Goal: Task Accomplishment & Management: Manage account settings

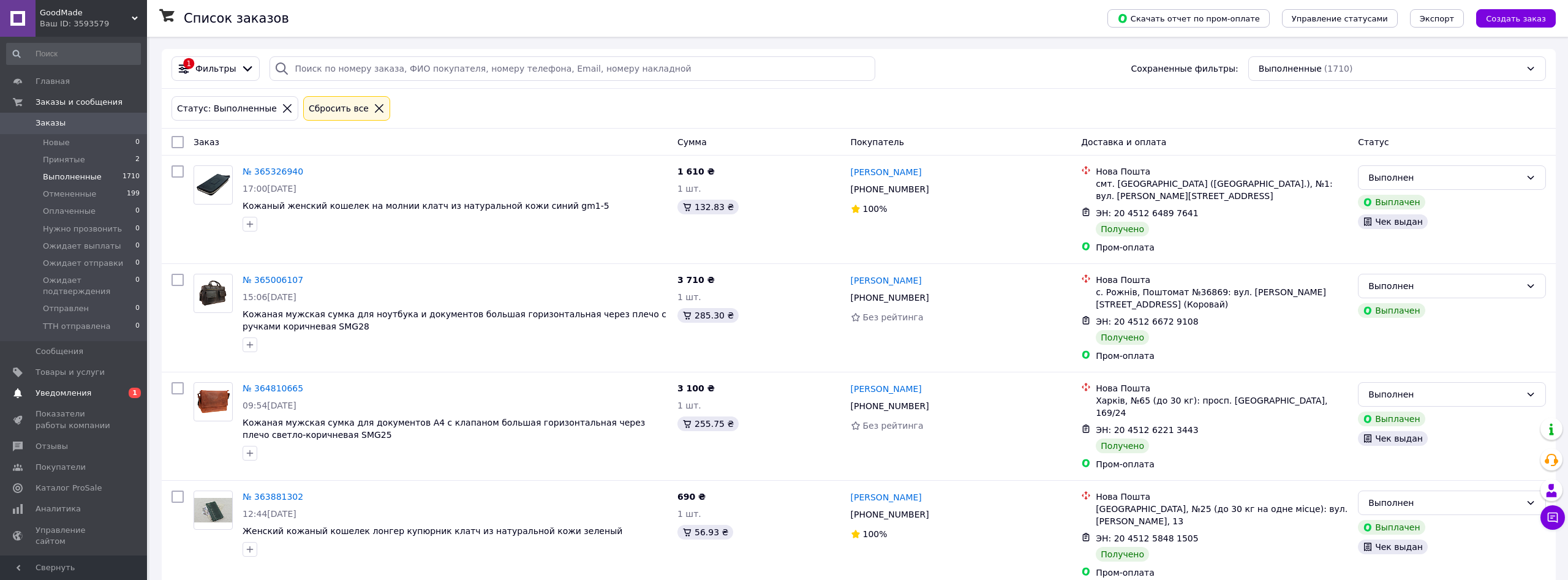
click at [50, 387] on span "Уведомления" at bounding box center [64, 393] width 56 height 11
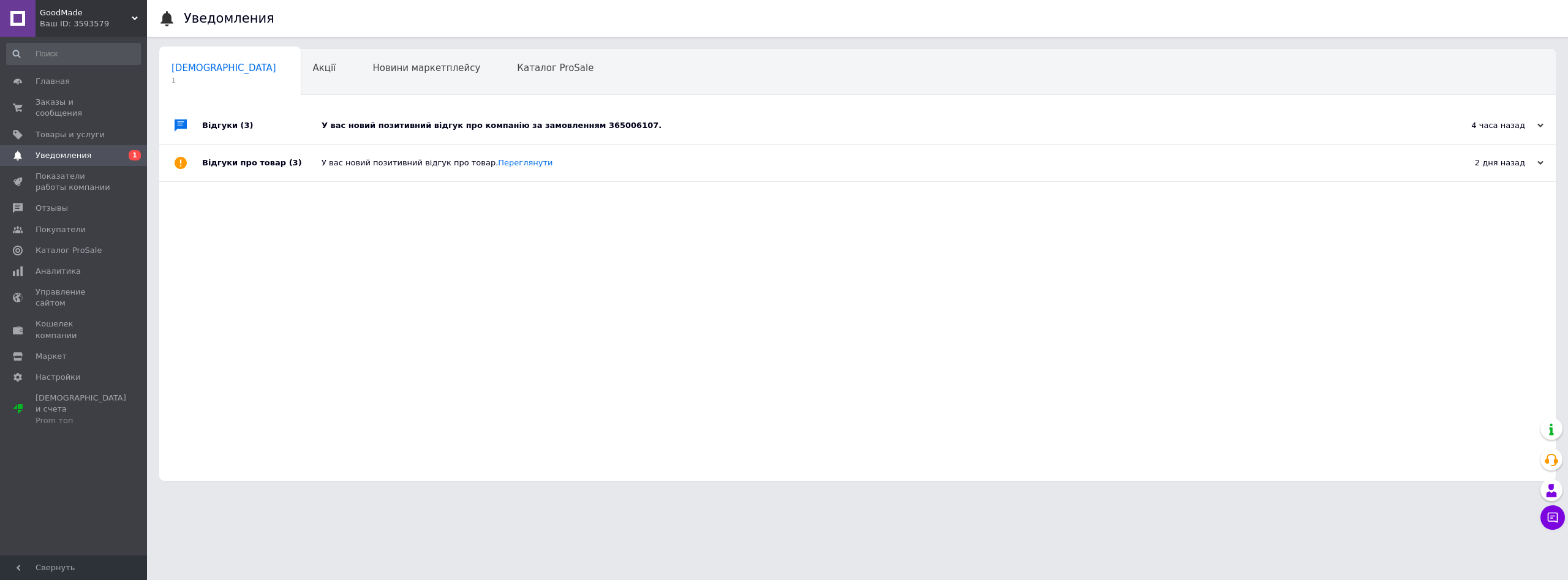
click at [356, 121] on div "У вас новий позитивний відгук про компанію за замовленням 365006107." at bounding box center [871, 126] width 1100 height 11
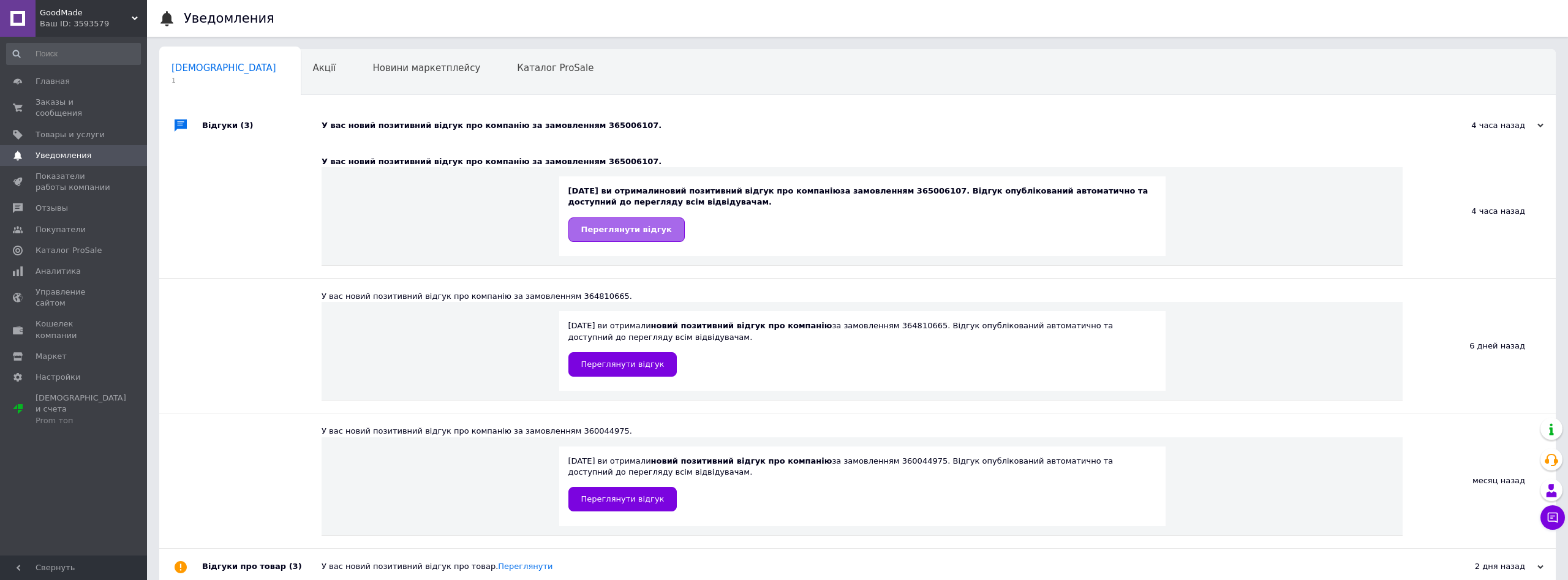
click at [607, 236] on link "Переглянути відгук" at bounding box center [627, 230] width 116 height 25
click at [56, 83] on span "Главная" at bounding box center [53, 81] width 34 height 11
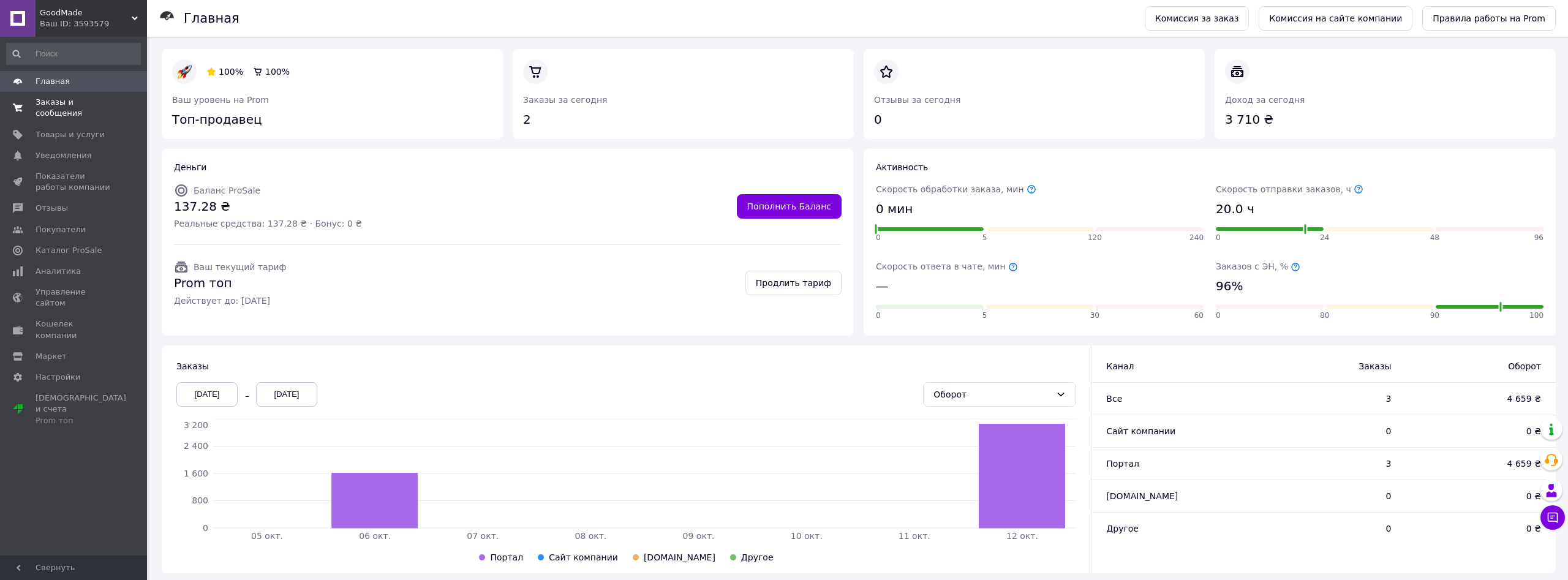
click at [62, 98] on span "Заказы и сообщения" at bounding box center [75, 108] width 78 height 22
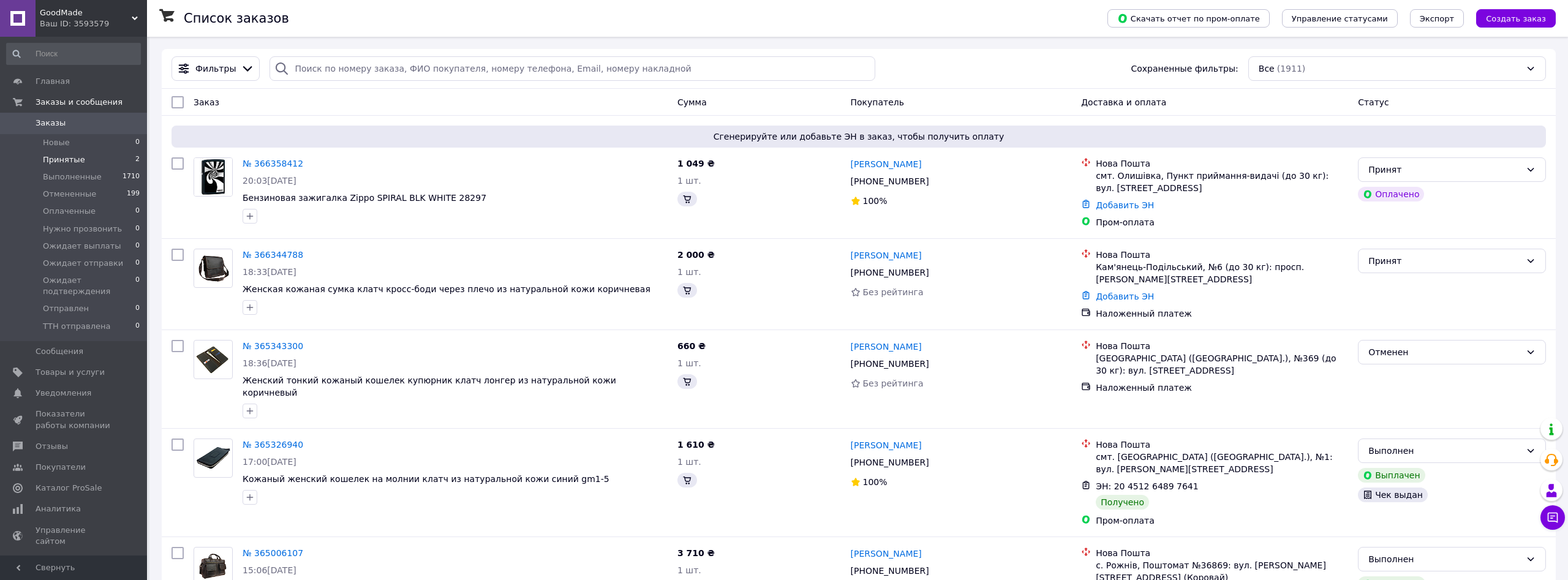
click at [47, 161] on span "Принятые" at bounding box center [64, 160] width 42 height 11
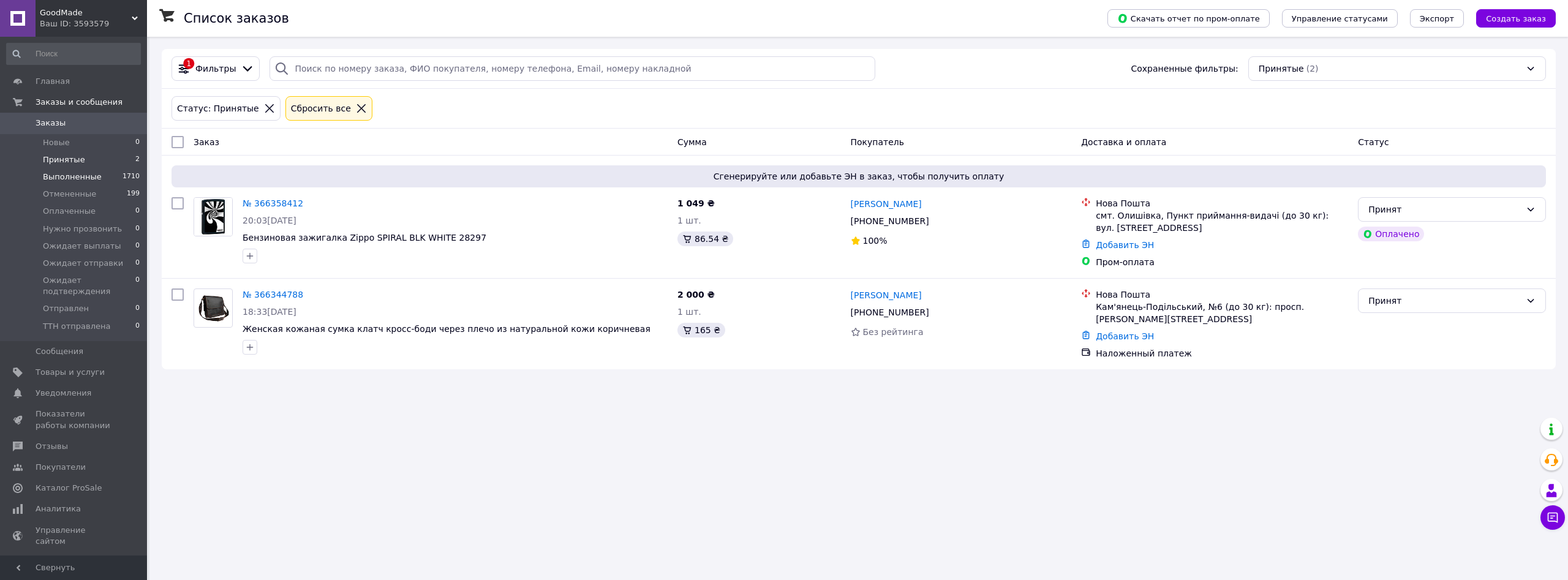
click at [54, 175] on span "Выполненные" at bounding box center [72, 177] width 59 height 11
